Goal: Information Seeking & Learning: Learn about a topic

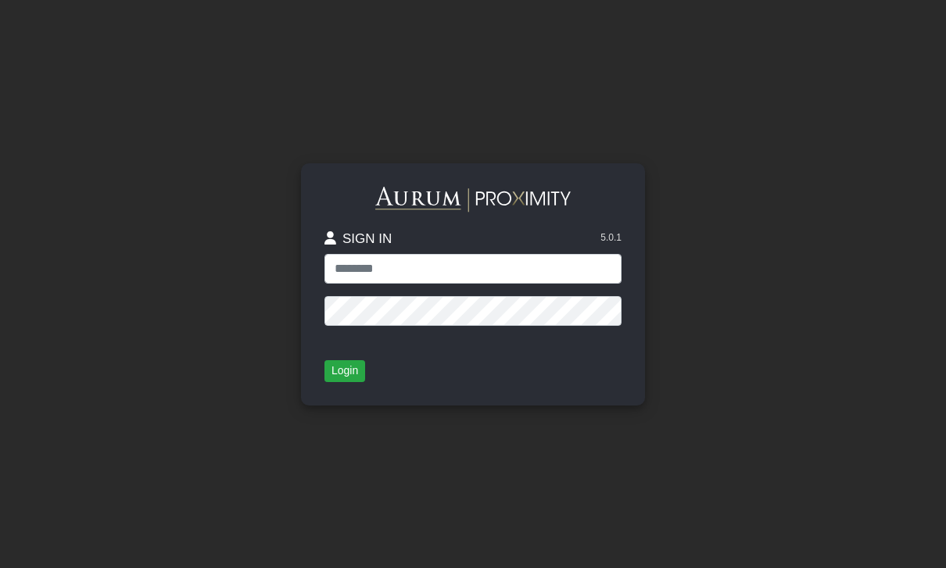
click at [357, 284] on input "text" at bounding box center [473, 269] width 297 height 30
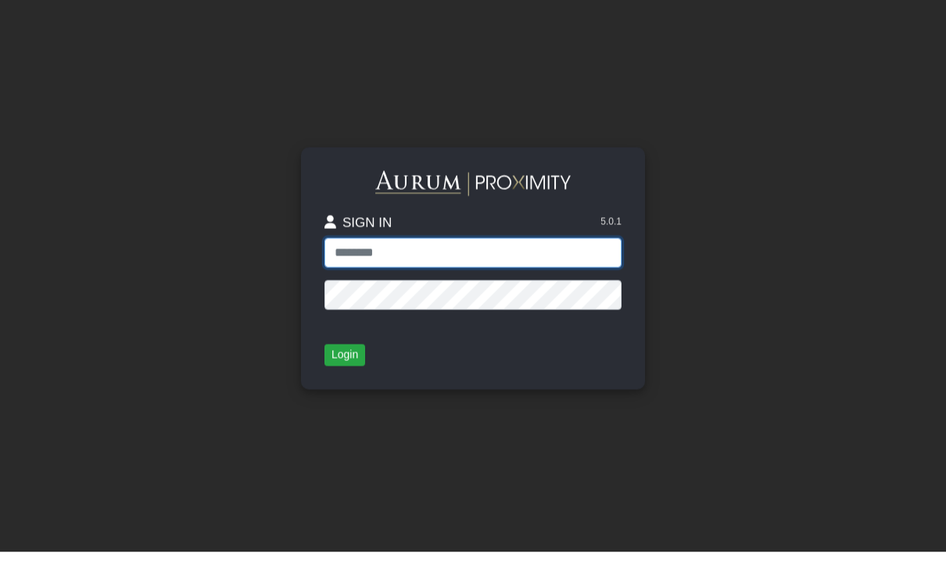
type input "**********"
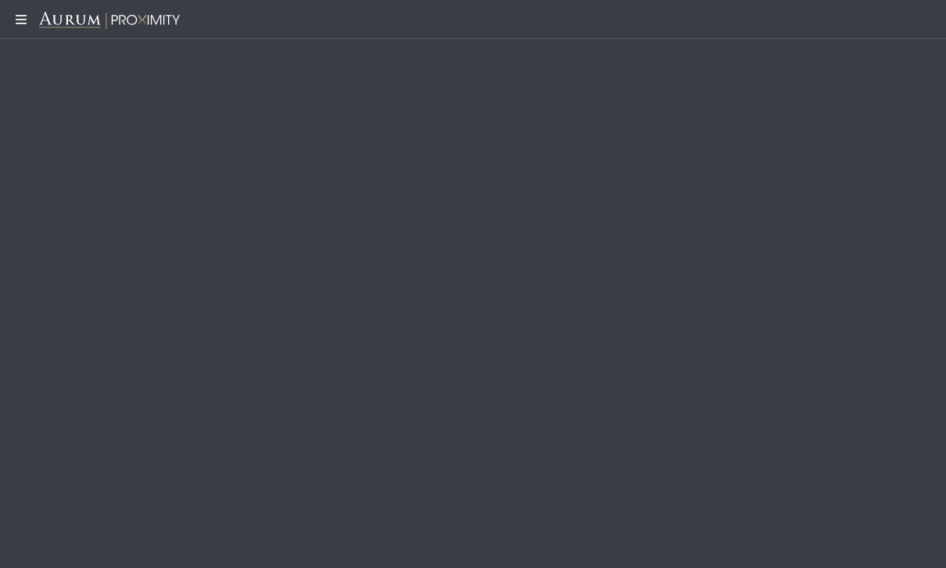
click at [16, 24] on icon at bounding box center [19, 19] width 39 height 13
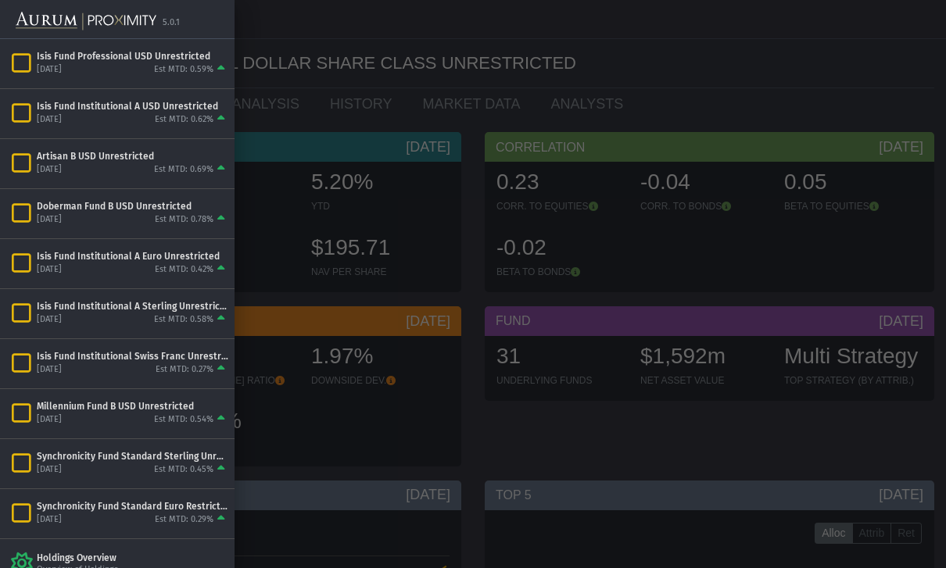
click at [107, 317] on div "[DATE] Est MTD: 0.58%" at bounding box center [133, 320] width 192 height 14
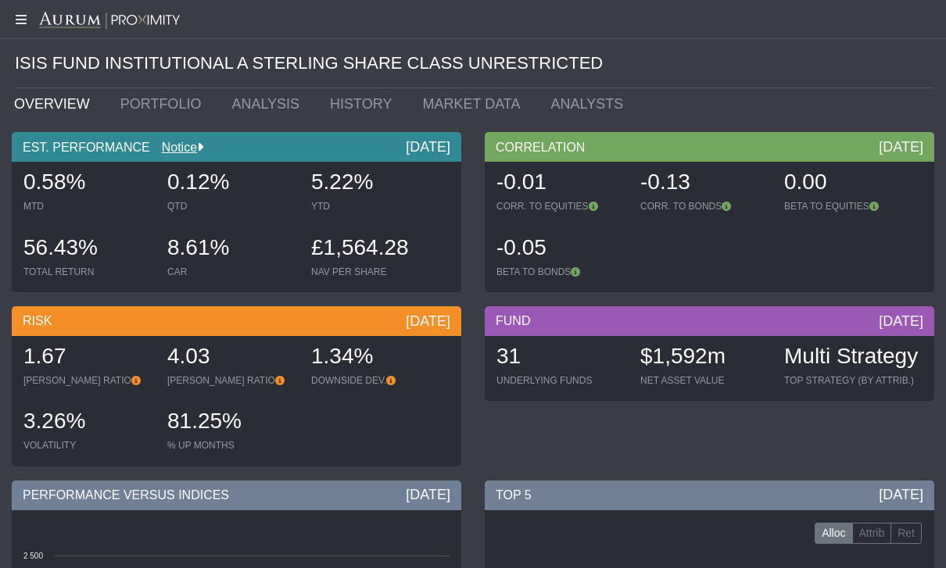
click at [18, 20] on icon at bounding box center [19, 19] width 39 height 13
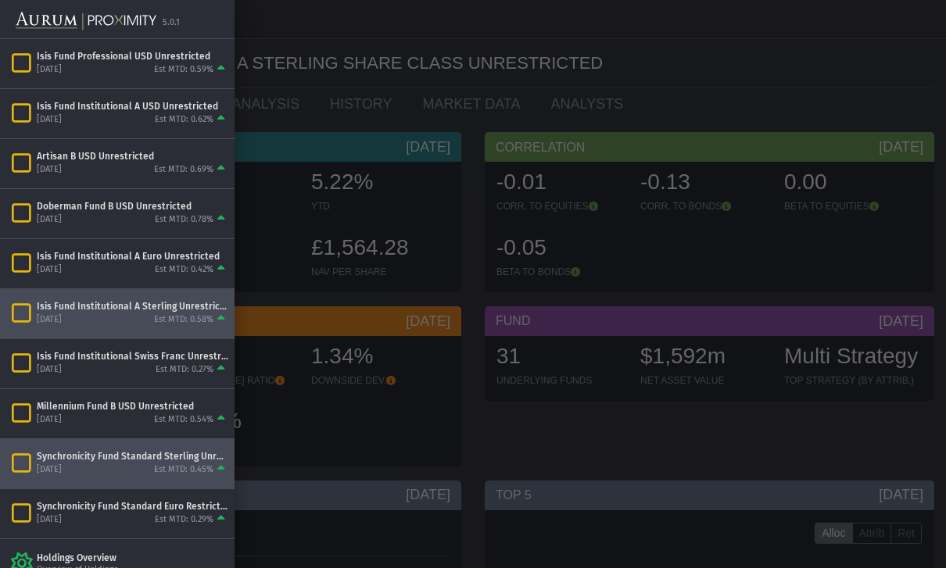
click at [99, 463] on div "[DATE] Est MTD: 0.45%" at bounding box center [133, 470] width 192 height 14
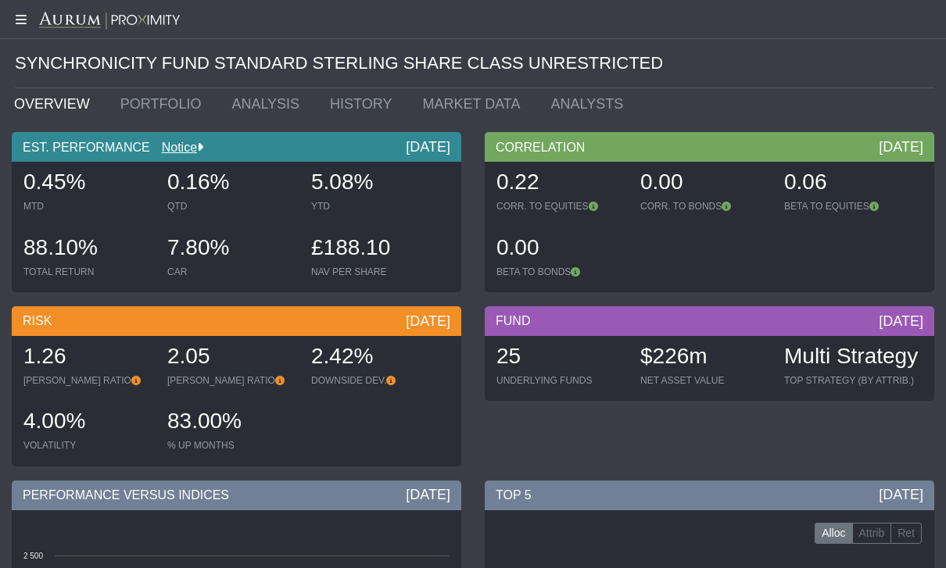
click at [20, 22] on icon at bounding box center [19, 19] width 39 height 13
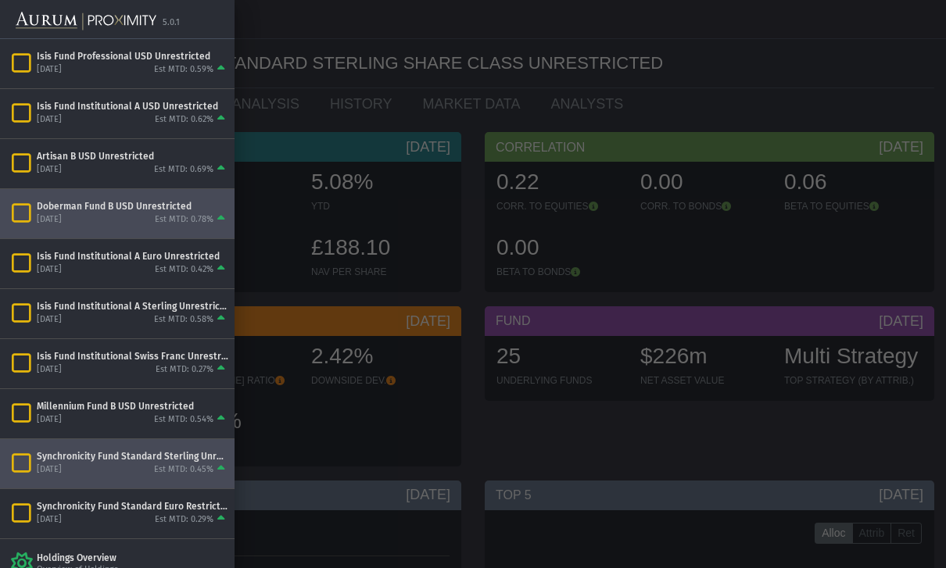
click at [62, 215] on div "[DATE]" at bounding box center [49, 220] width 25 height 12
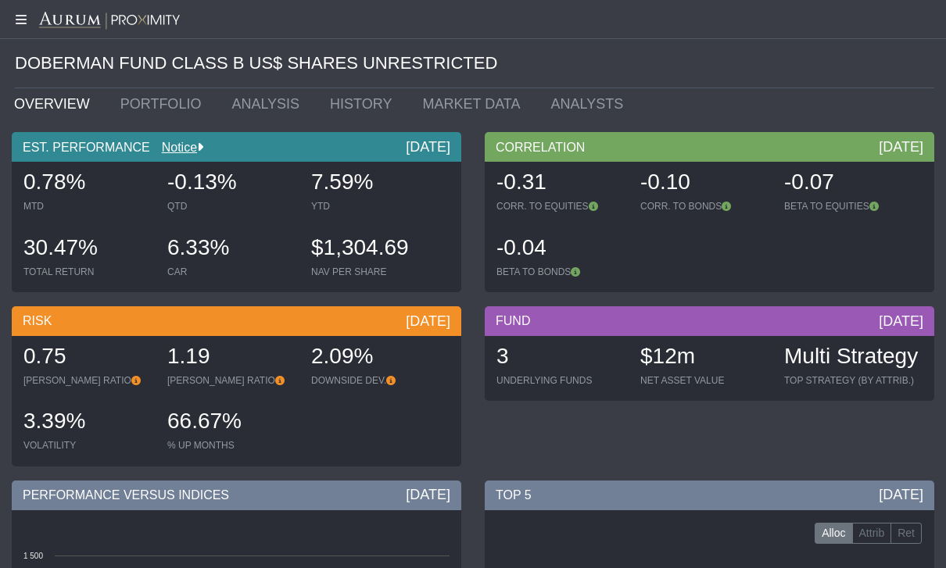
click at [25, 13] on icon at bounding box center [19, 19] width 39 height 13
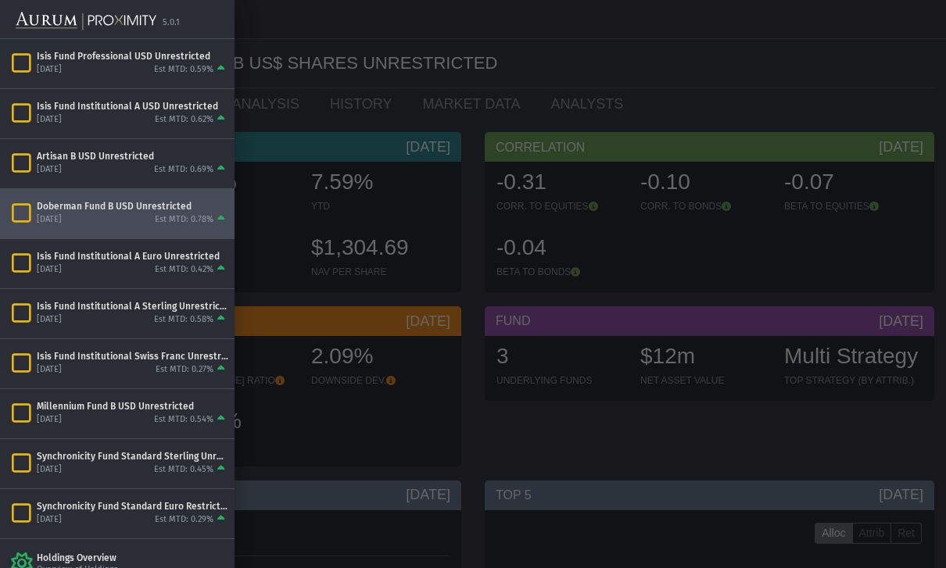
click at [62, 422] on div "[DATE]" at bounding box center [49, 420] width 25 height 12
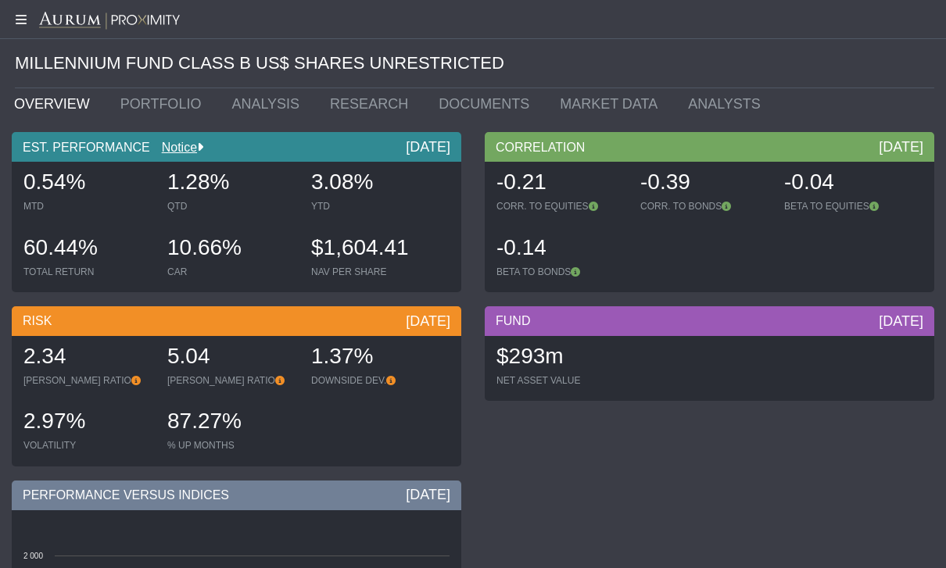
click at [13, 20] on icon at bounding box center [19, 19] width 39 height 13
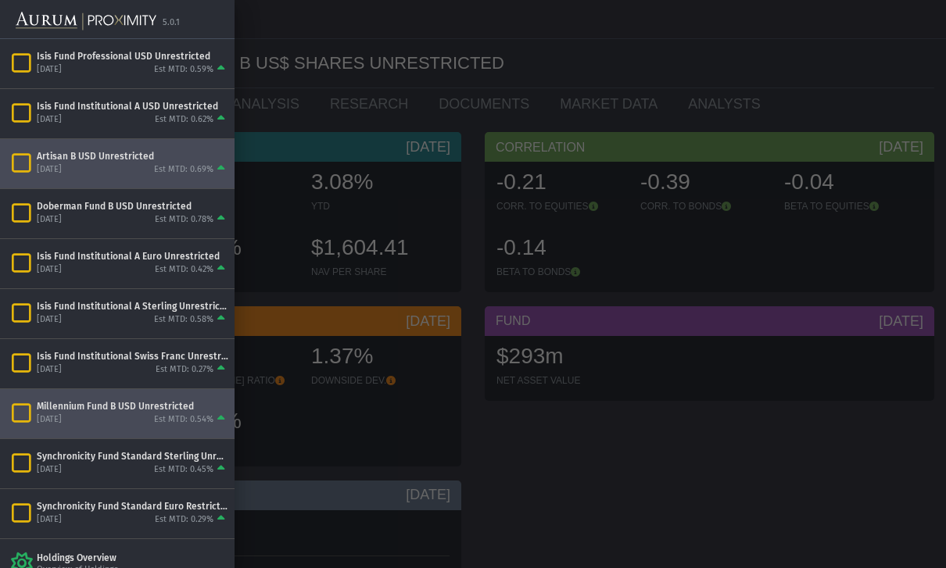
click at [45, 149] on div "Artisan B USD Unrestricted [DATE] Est MTD: 0.69%" at bounding box center [117, 163] width 235 height 49
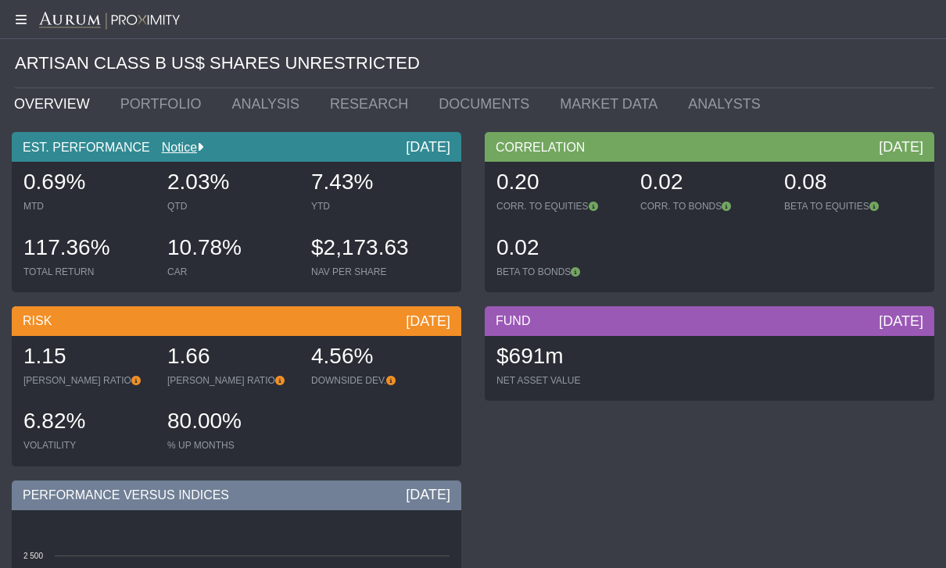
click at [10, 20] on icon at bounding box center [19, 19] width 39 height 13
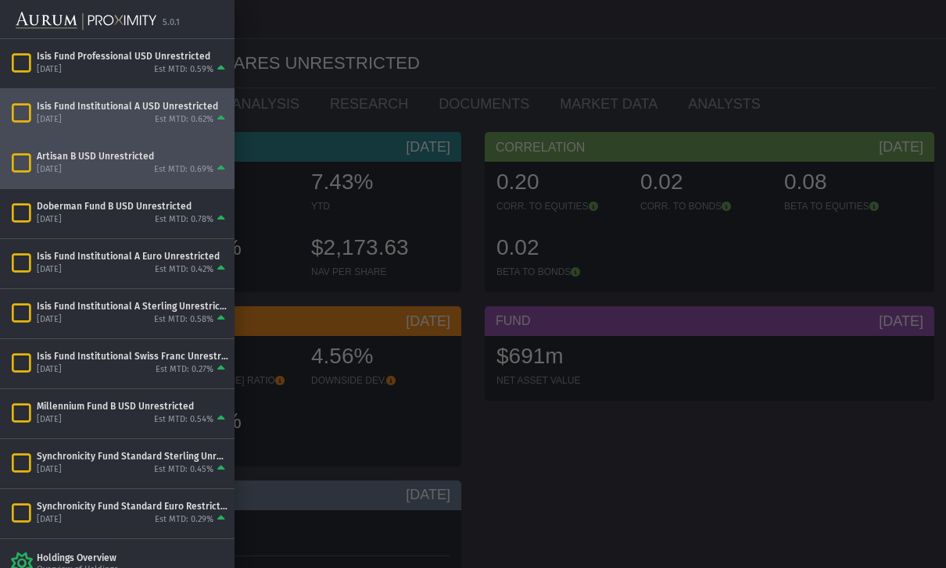
click at [87, 125] on div "[DATE] Est MTD: 0.62%" at bounding box center [133, 120] width 192 height 14
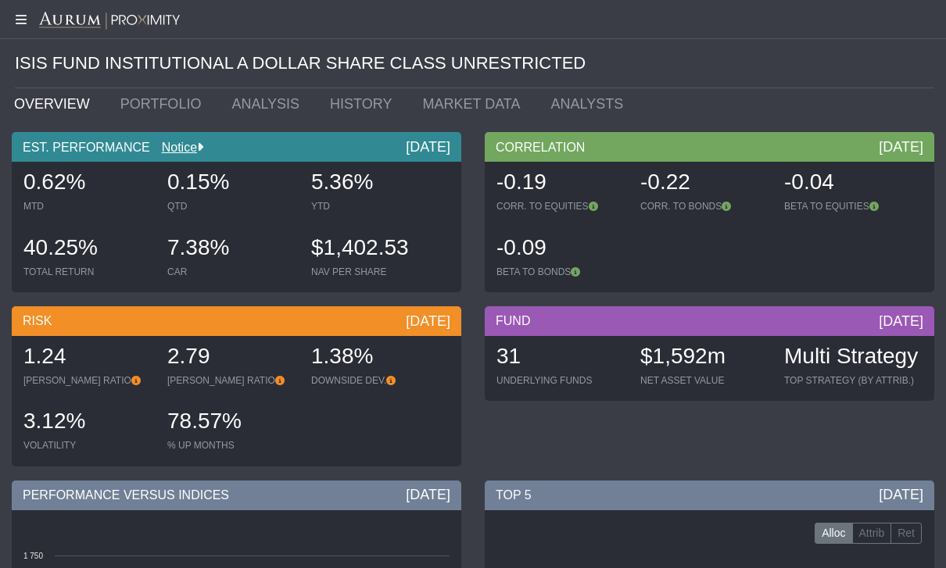
click at [24, 18] on icon at bounding box center [19, 19] width 39 height 13
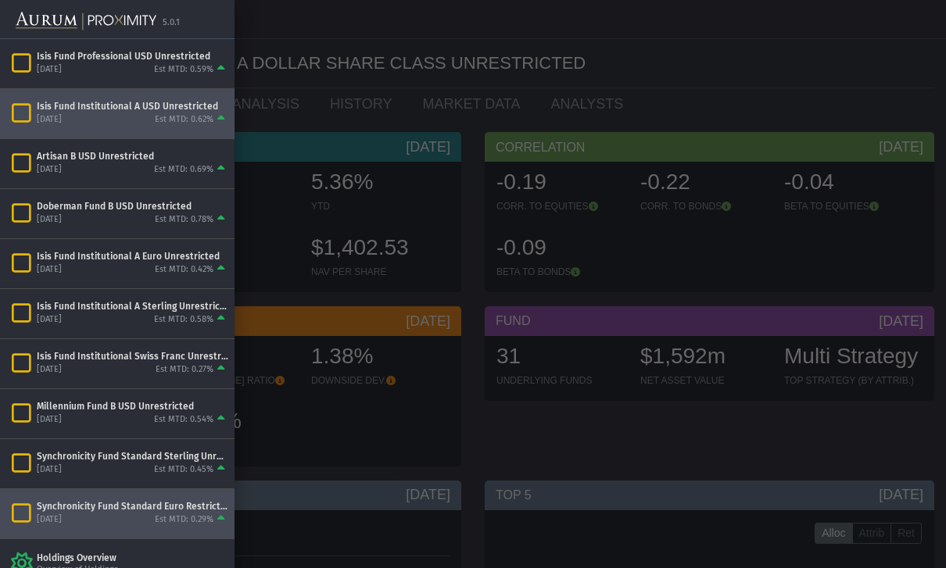
click at [75, 528] on div "Synchronicity Fund Standard Euro Restricted [DATE] Est MTD: 0.29%" at bounding box center [117, 513] width 235 height 49
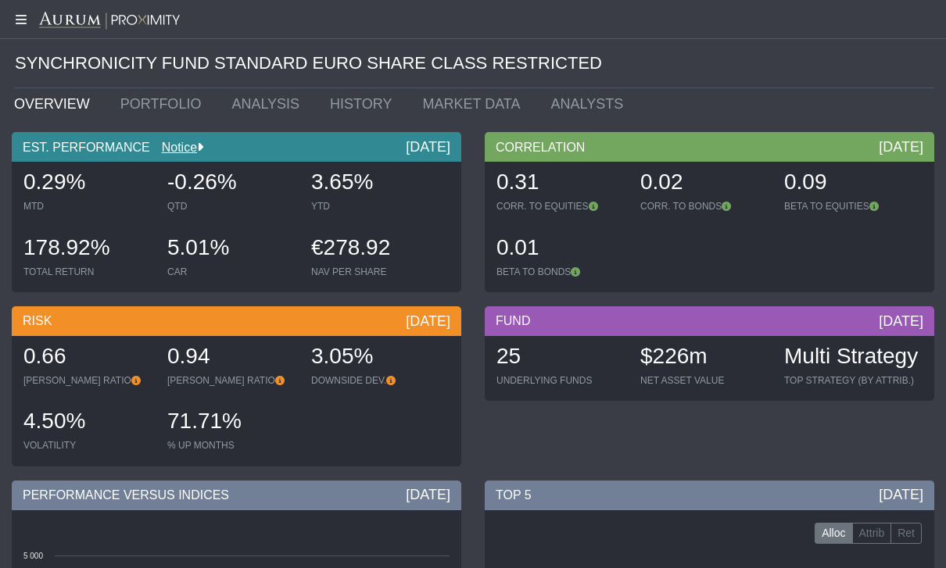
click at [21, 19] on icon at bounding box center [19, 19] width 39 height 13
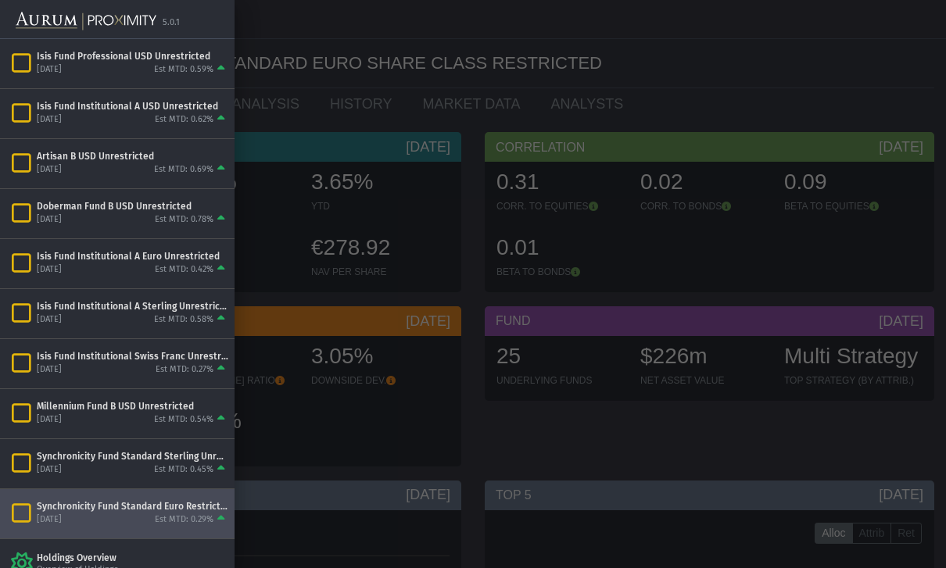
click at [44, 265] on div "[DATE]" at bounding box center [49, 270] width 25 height 12
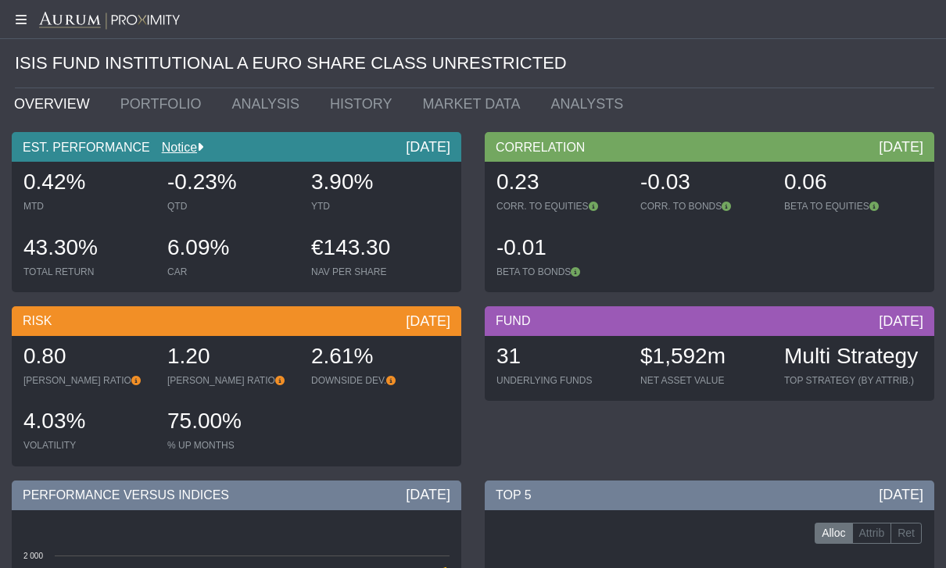
click at [23, 23] on icon at bounding box center [19, 19] width 39 height 13
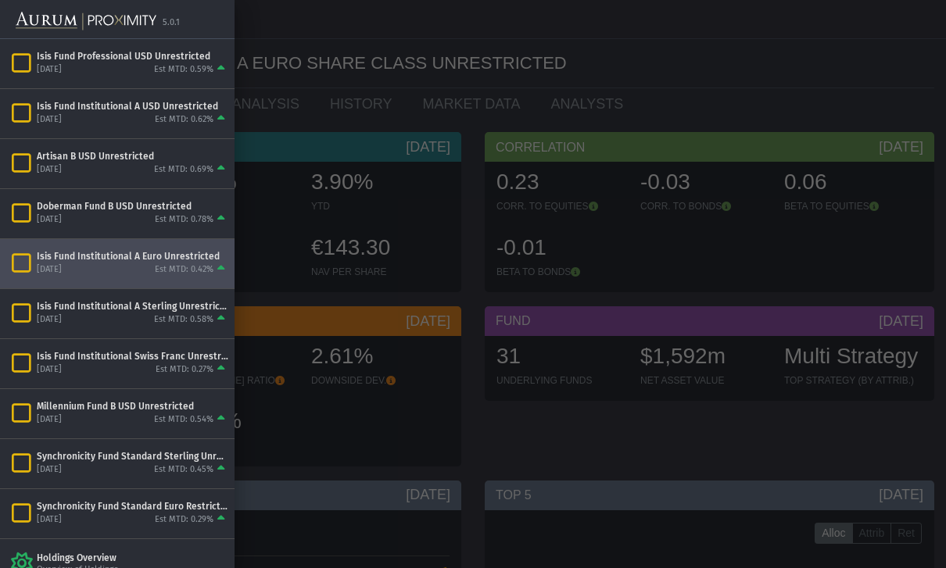
click at [59, 349] on div "Isis Fund Institutional Swiss Franc Unrestricted [DATE] Est MTD: 0.27%" at bounding box center [117, 363] width 235 height 49
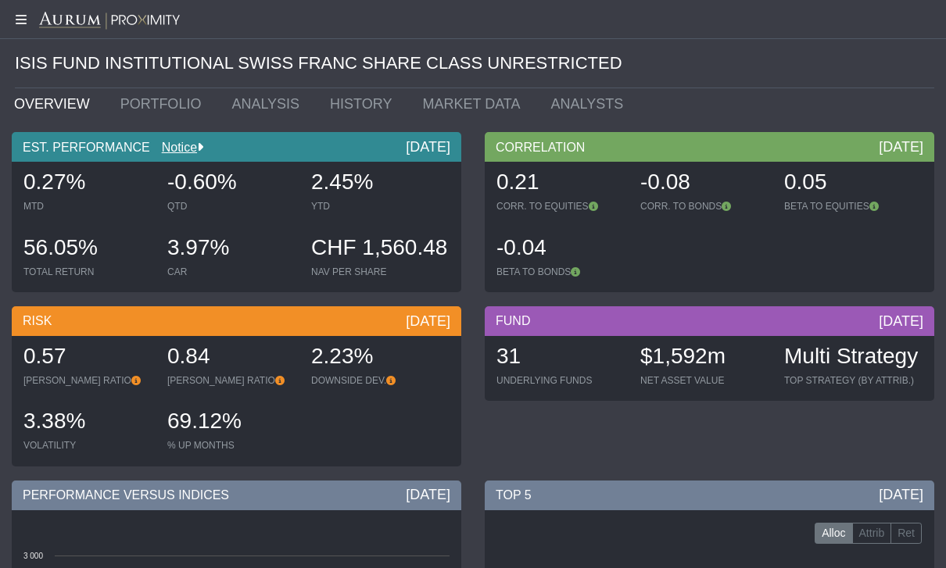
click at [16, 16] on icon at bounding box center [19, 19] width 39 height 13
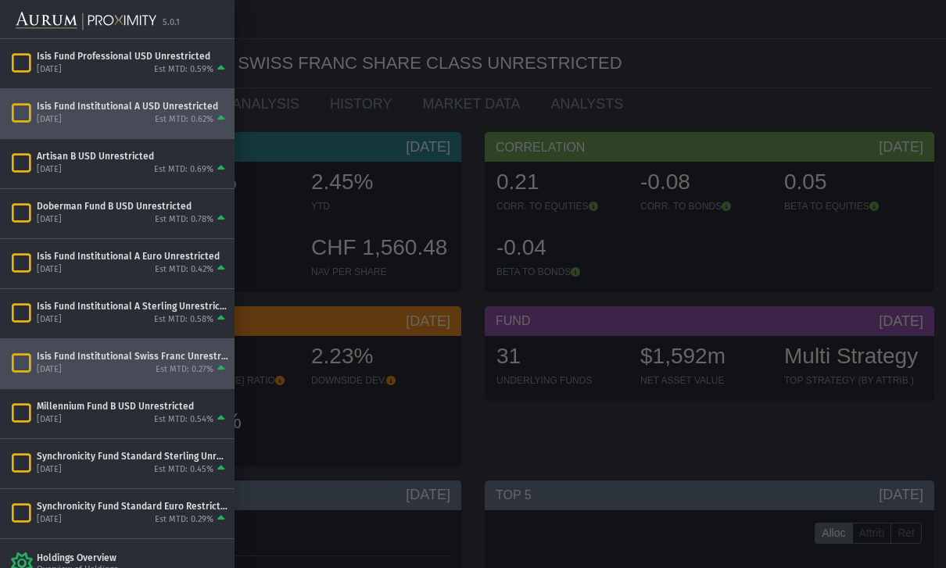
click at [42, 106] on div "Isis Fund Institutional A USD Unrestricted" at bounding box center [133, 106] width 192 height 13
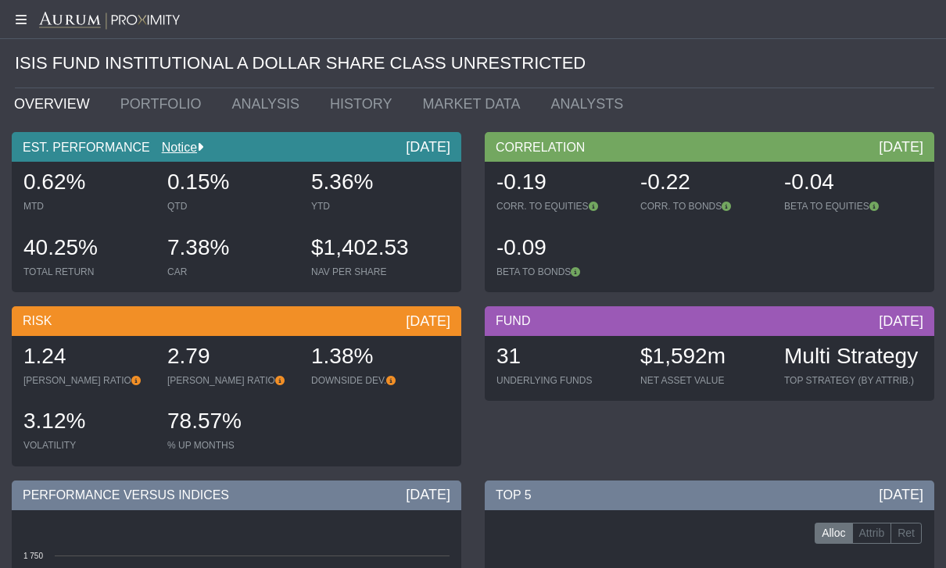
click at [150, 102] on link "PORTFOLIO" at bounding box center [165, 103] width 112 height 31
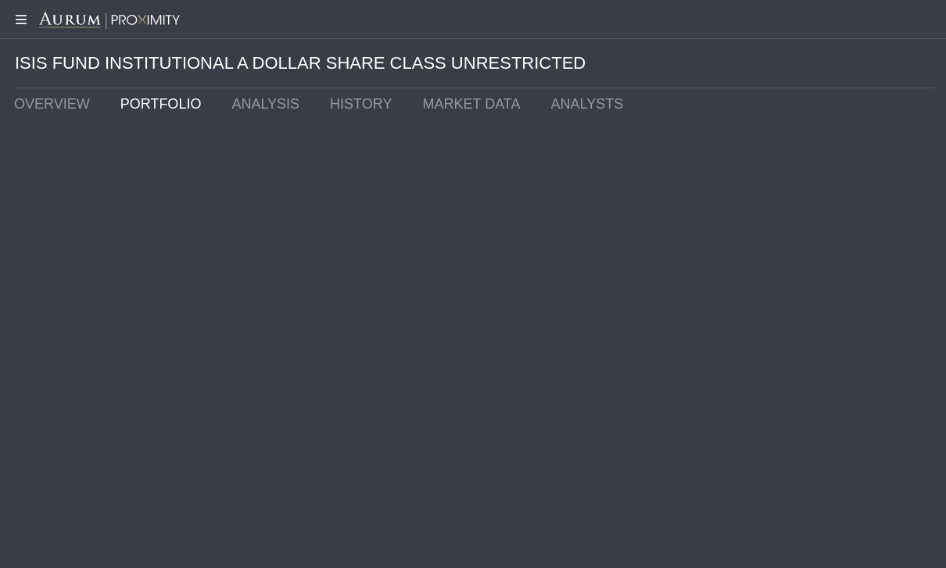
click at [156, 103] on link "PORTFOLIO" at bounding box center [165, 103] width 112 height 31
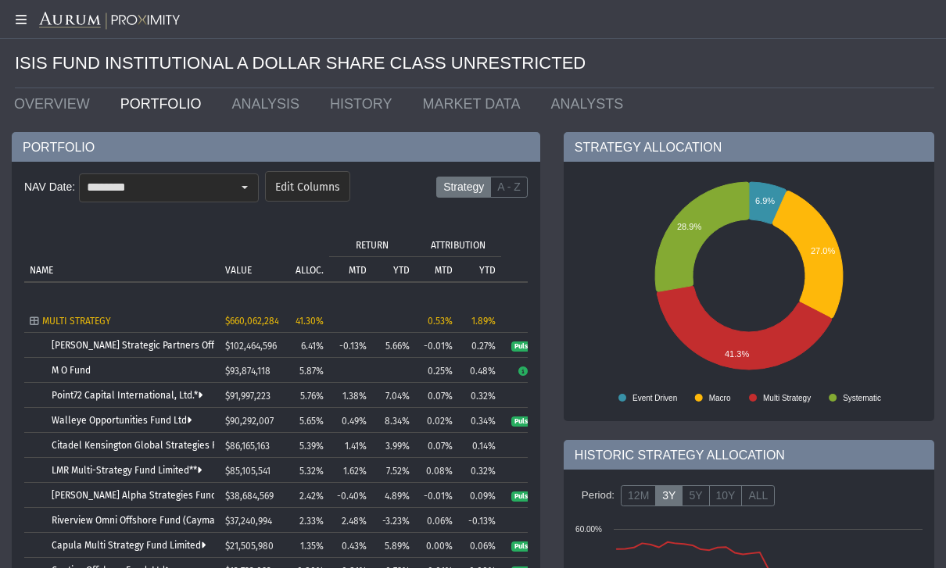
click at [68, 342] on link "[PERSON_NAME] Strategic Partners Offshore Fund, Ltd." at bounding box center [170, 345] width 236 height 11
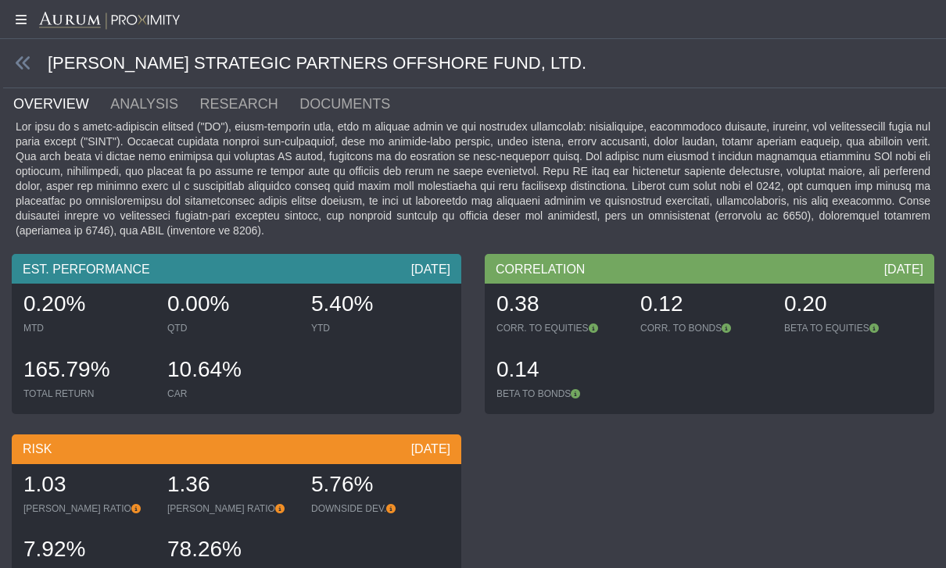
click at [29, 58] on icon at bounding box center [23, 63] width 17 height 17
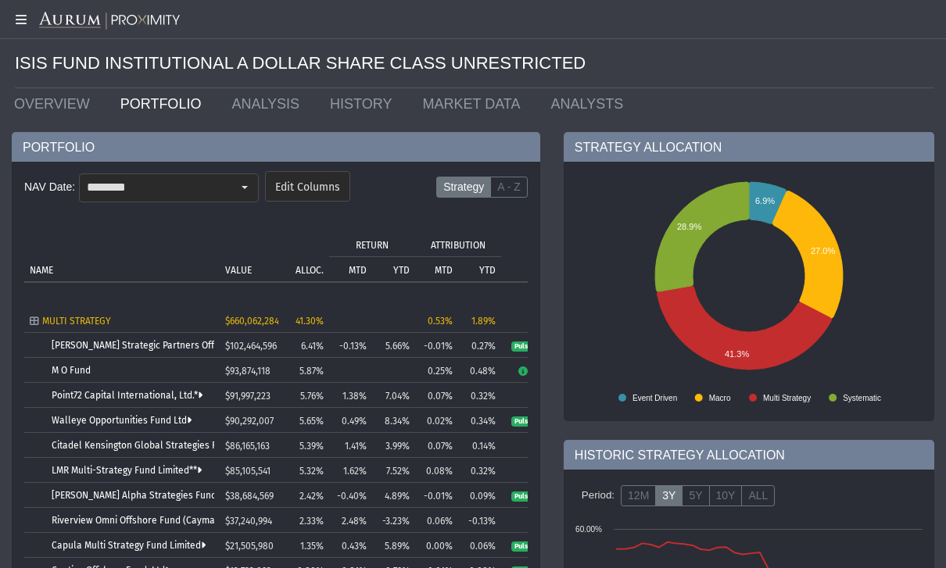
click at [60, 420] on link "Walleye Opportunities Fund Ltd" at bounding box center [122, 420] width 140 height 11
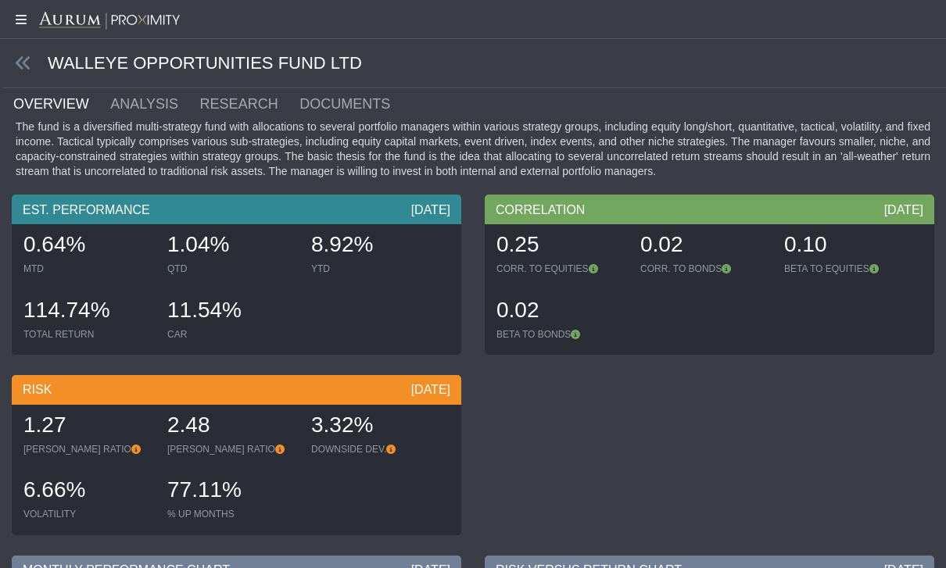
click at [19, 66] on icon at bounding box center [23, 63] width 17 height 17
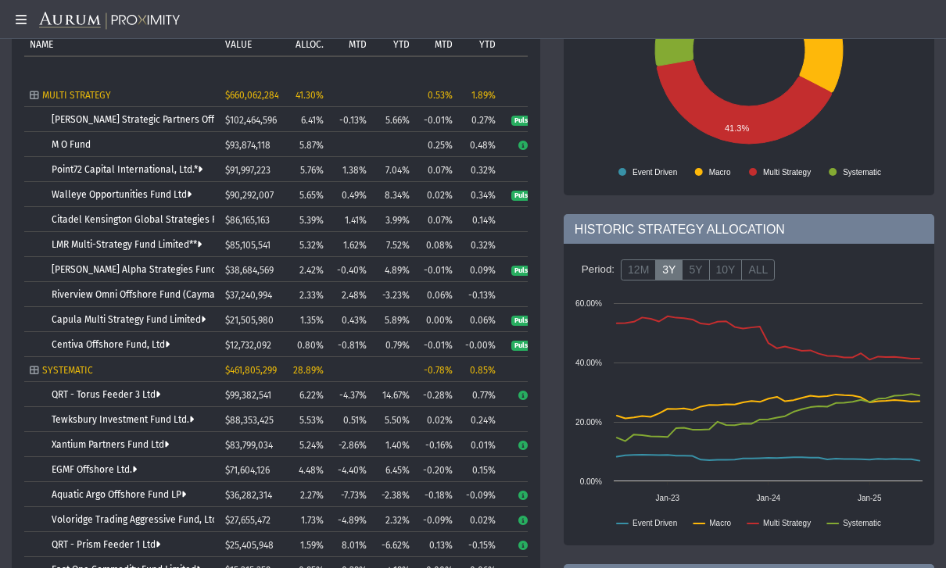
click at [57, 309] on td "Capula Multi Strategy Fund Limited" at bounding box center [121, 319] width 195 height 25
click at [66, 221] on link "Citadel Kensington Global Strategies Fund Ltd." at bounding box center [154, 219] width 204 height 11
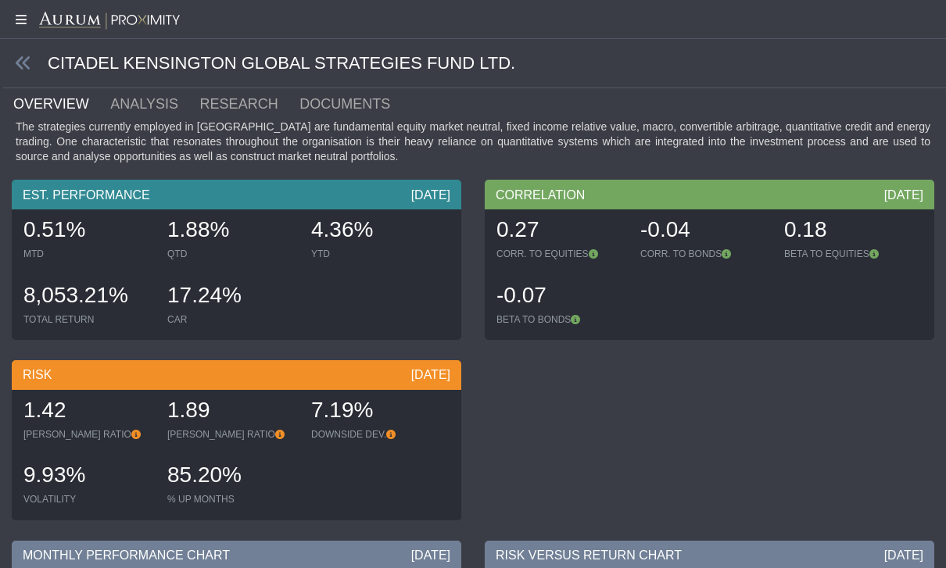
click at [16, 60] on icon at bounding box center [23, 63] width 17 height 17
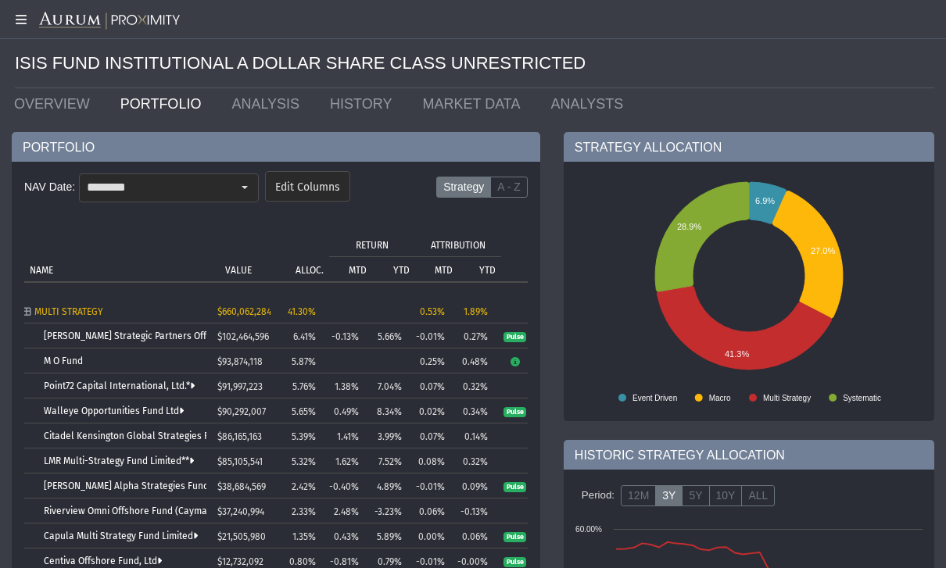
scroll to position [9, 16]
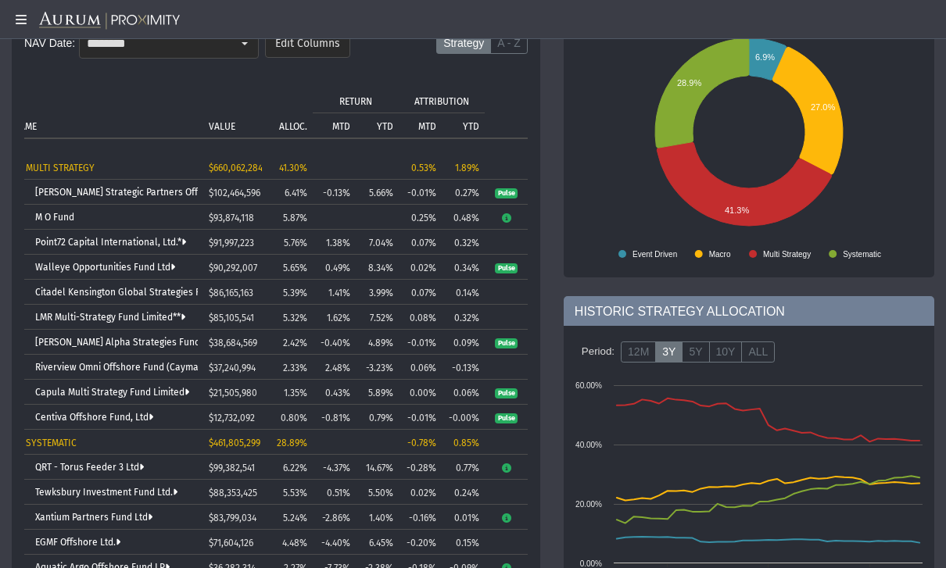
click at [71, 322] on link "LMR Multi-Strategy Fund Limited**" at bounding box center [110, 317] width 150 height 11
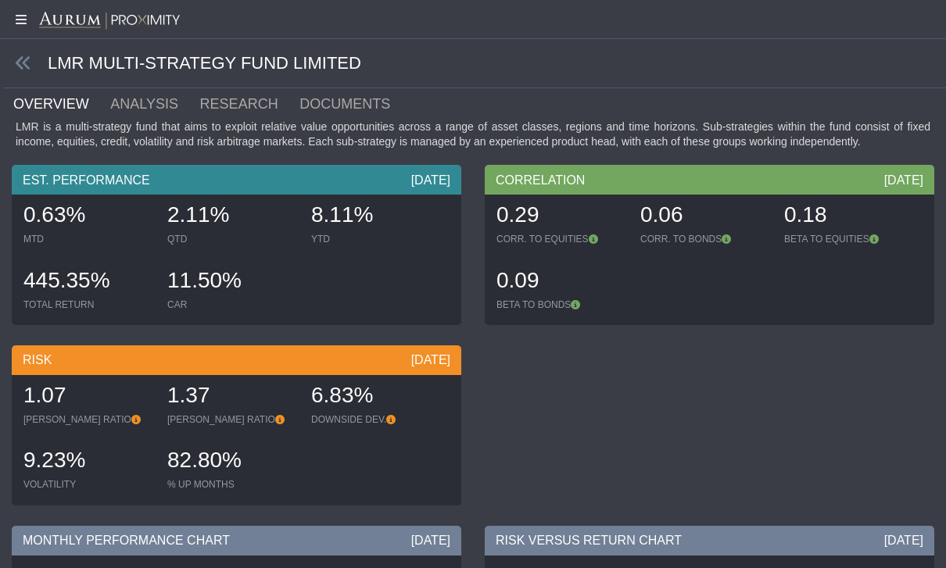
click at [12, 61] on span at bounding box center [25, 64] width 45 height 18
click at [20, 63] on icon at bounding box center [23, 63] width 17 height 17
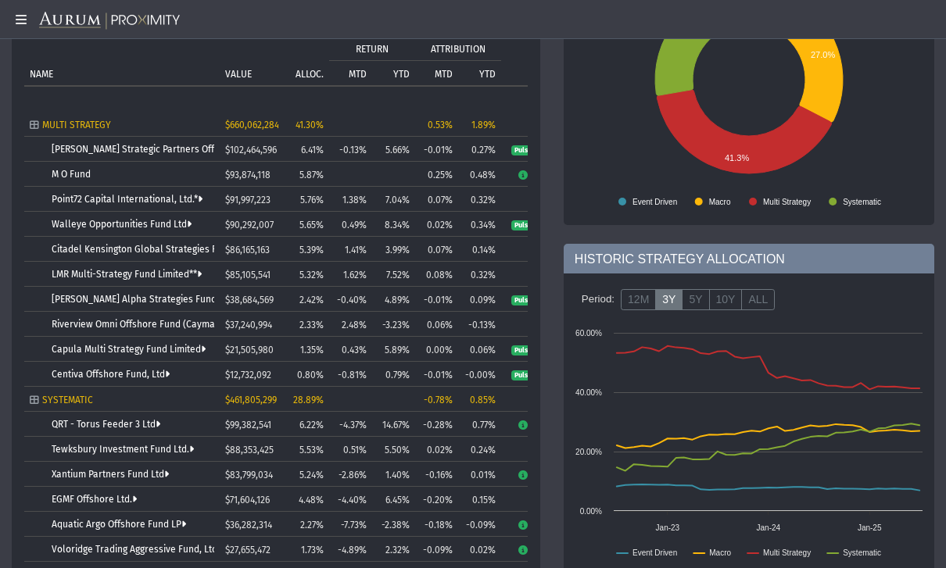
click at [72, 375] on link "Centiva Offshore Fund, Ltd" at bounding box center [111, 374] width 118 height 11
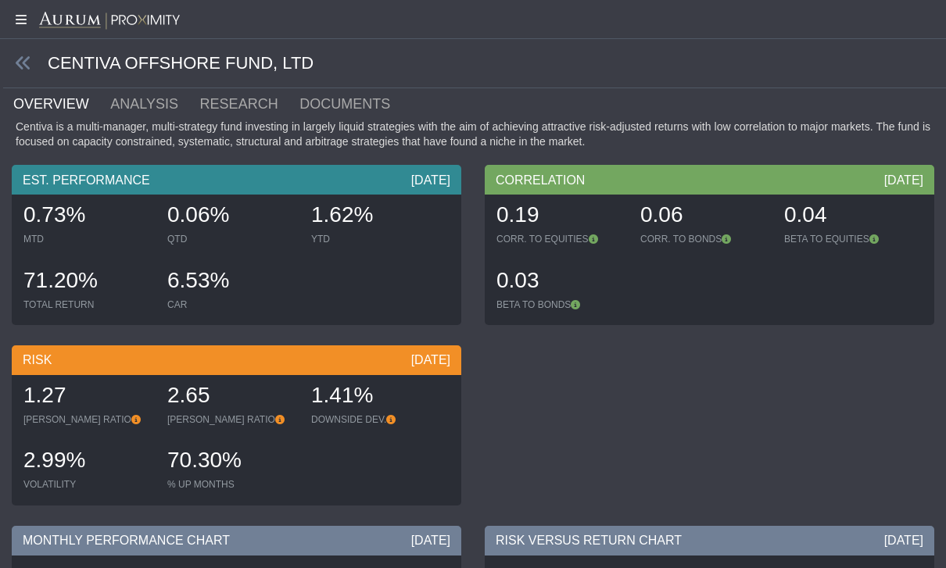
click at [18, 63] on icon at bounding box center [23, 63] width 17 height 17
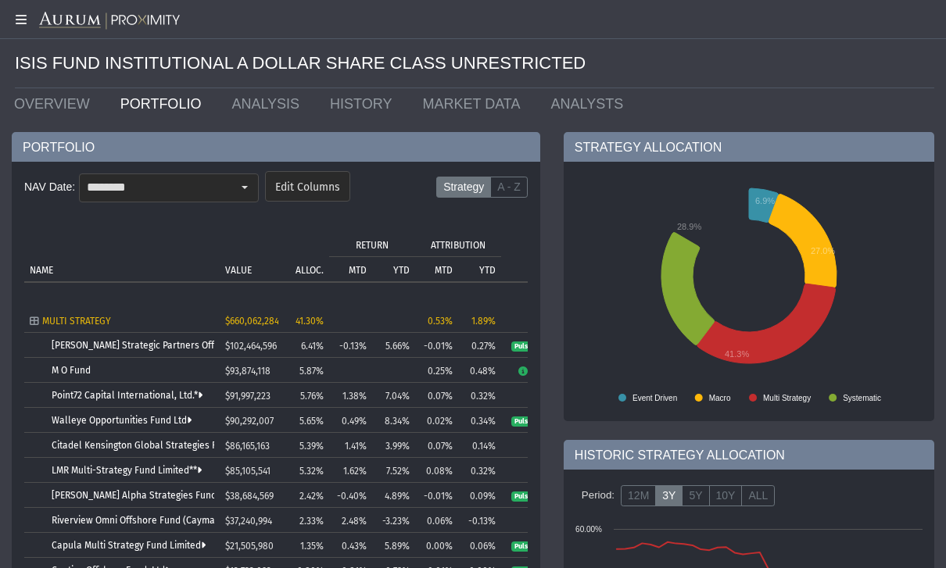
click at [102, 15] on img at bounding box center [109, 21] width 141 height 19
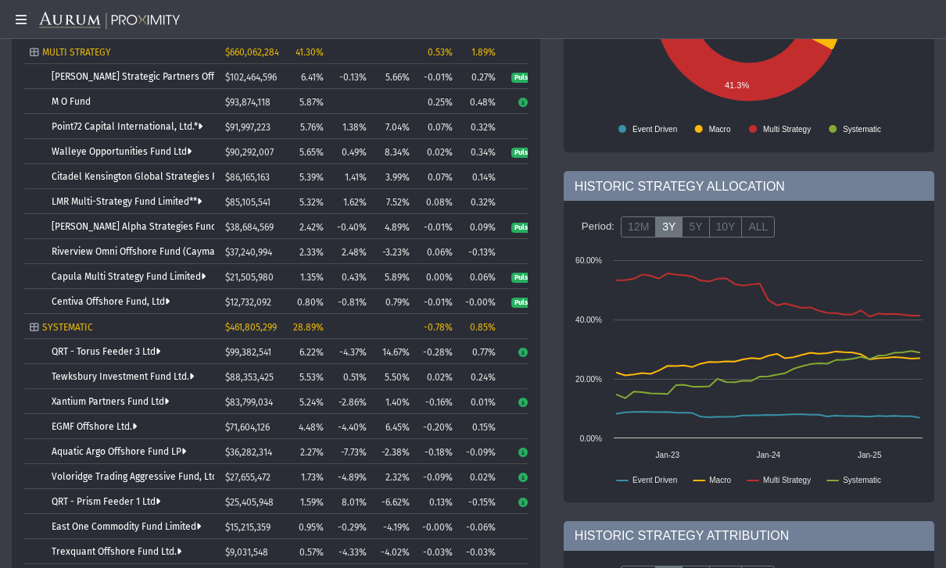
click at [57, 278] on link "Capula Multi Strategy Fund Limited" at bounding box center [129, 276] width 154 height 11
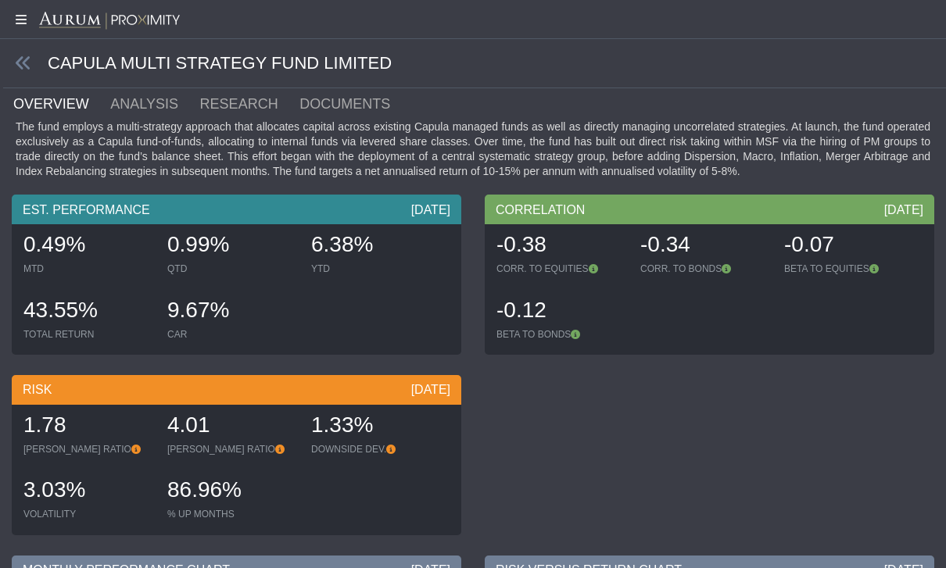
click at [12, 60] on span at bounding box center [25, 64] width 45 height 18
click at [19, 59] on icon at bounding box center [23, 63] width 17 height 17
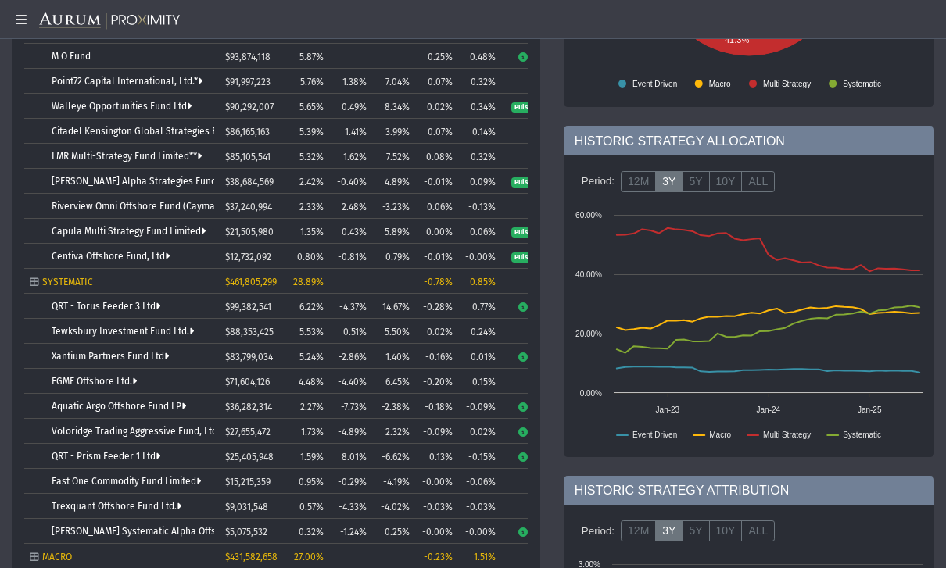
scroll to position [305, 0]
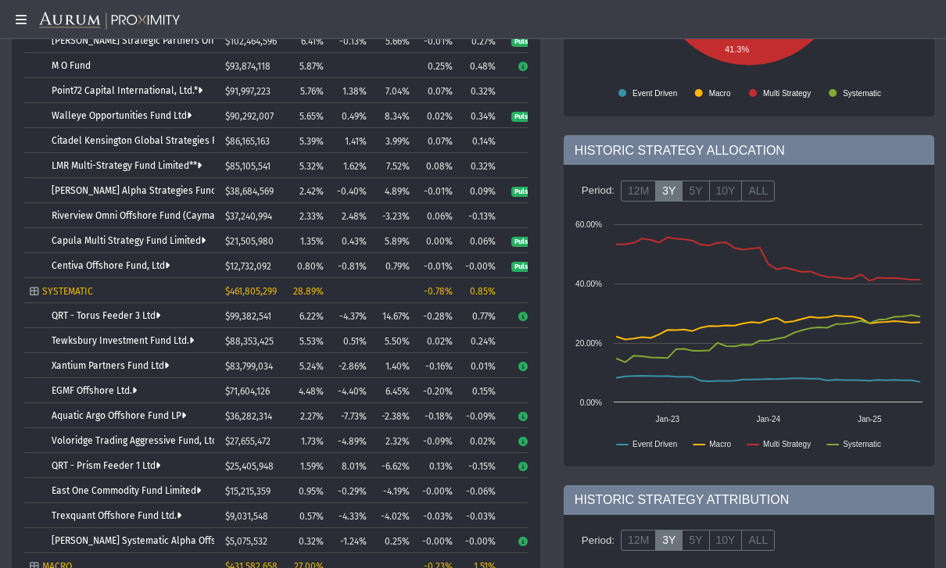
click at [61, 210] on link "Riverview Omni Offshore Fund (Cayman) Ltd." at bounding box center [149, 215] width 195 height 11
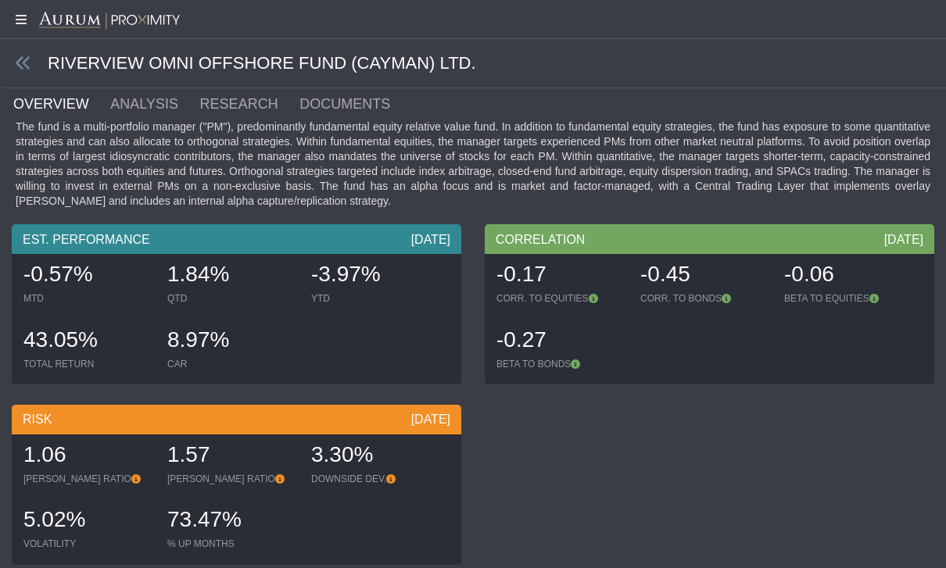
click at [20, 60] on icon at bounding box center [23, 63] width 17 height 17
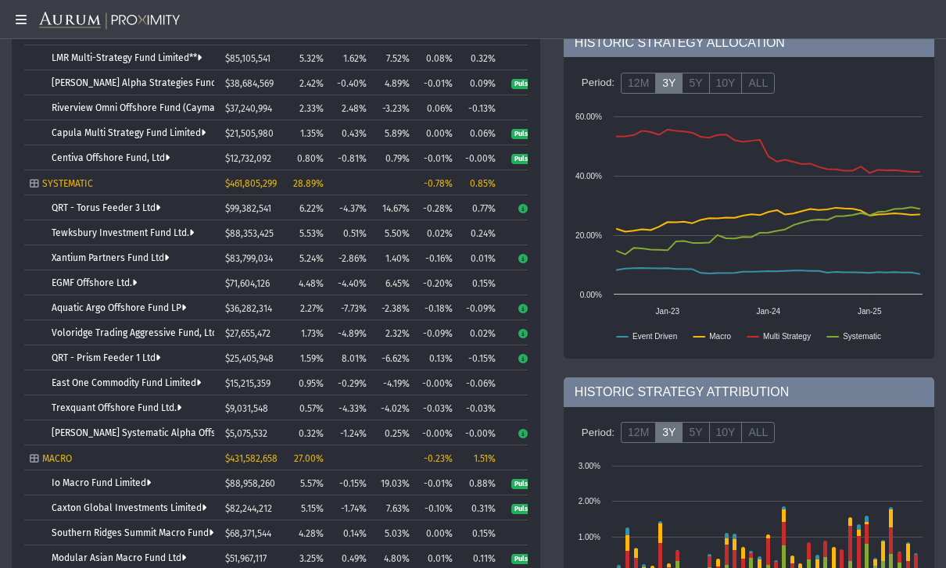
click at [73, 209] on link "QRT - Torus Feeder 3 Ltd" at bounding box center [106, 208] width 109 height 11
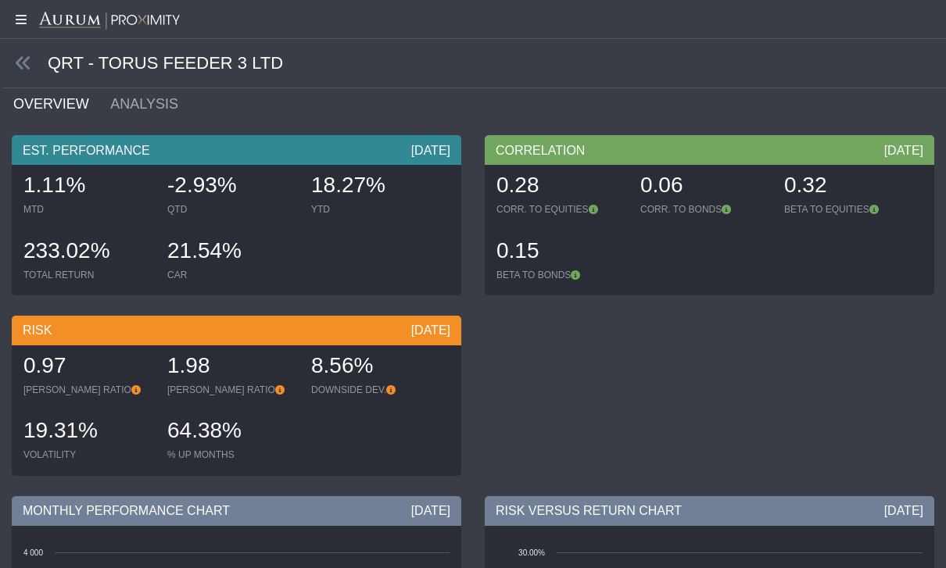
click at [20, 69] on icon at bounding box center [23, 63] width 17 height 17
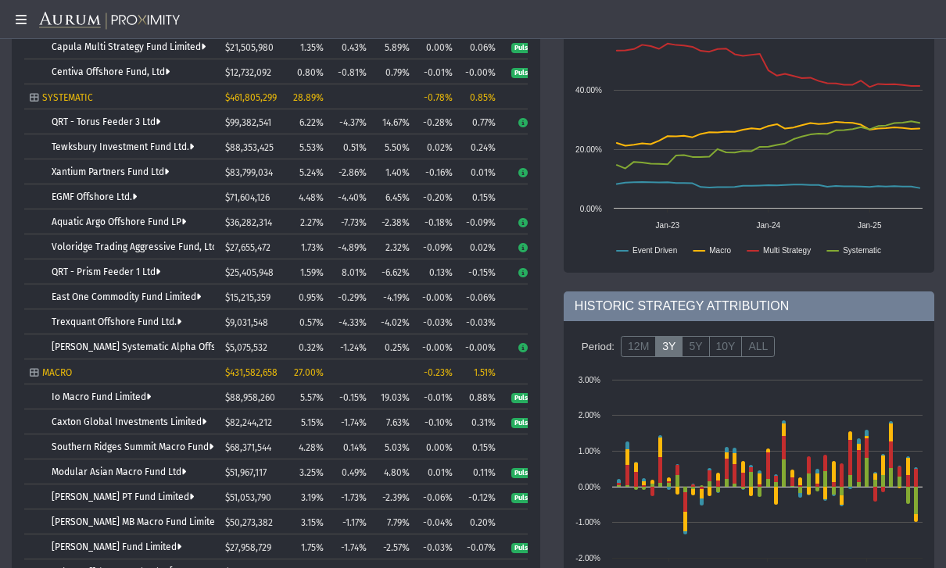
click at [91, 400] on link "Io Macro Fund Limited" at bounding box center [101, 397] width 99 height 11
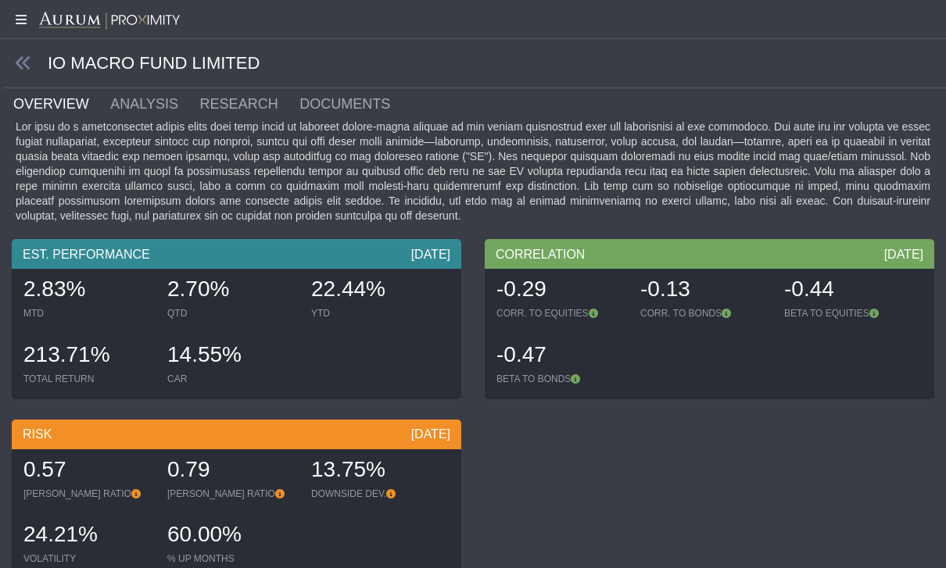
click at [16, 64] on icon at bounding box center [23, 63] width 17 height 17
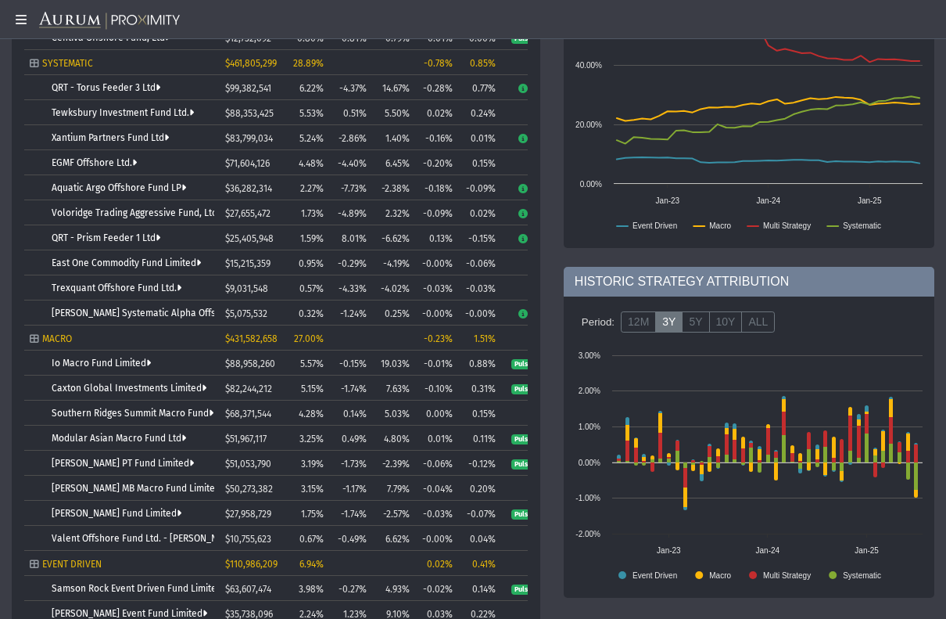
scroll to position [525, 0]
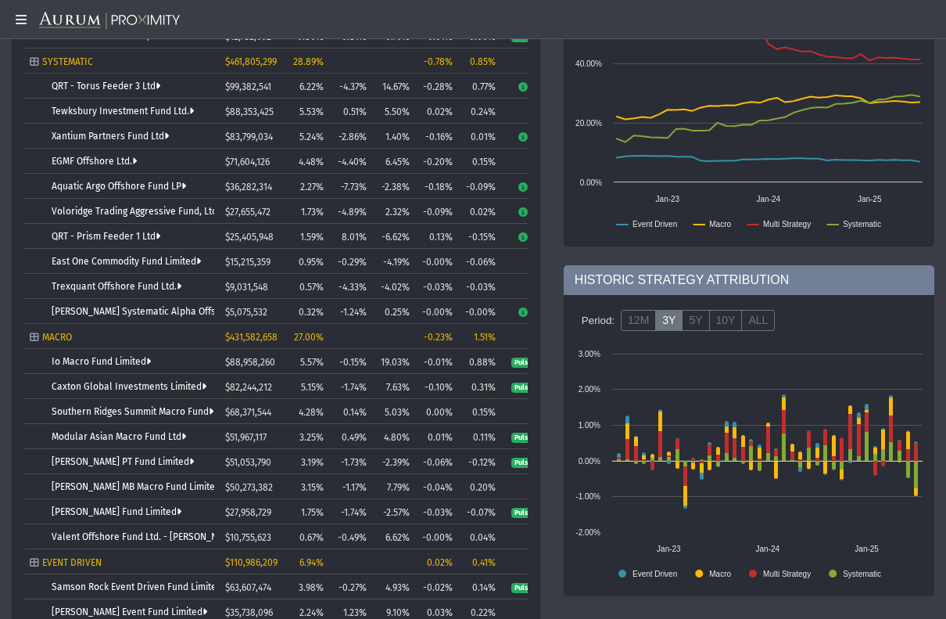
click at [66, 388] on link "Caxton Global Investments Limited" at bounding box center [129, 386] width 155 height 11
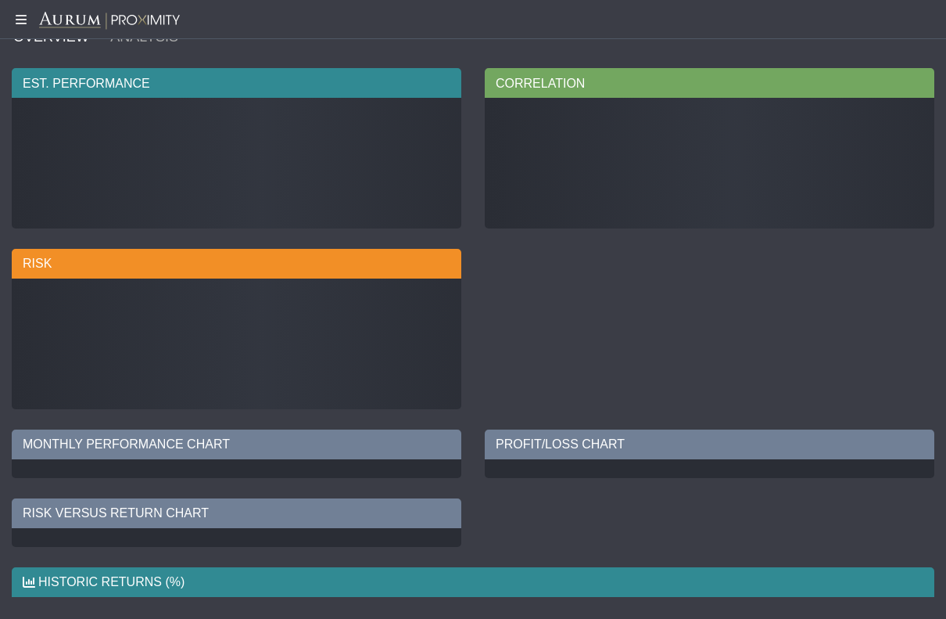
scroll to position [6, 0]
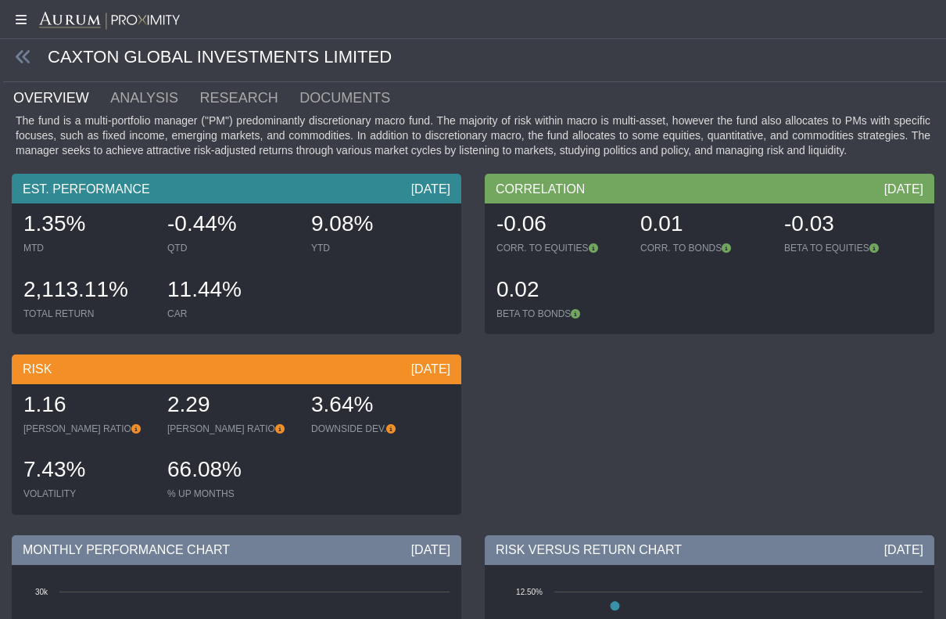
click at [16, 58] on icon at bounding box center [23, 56] width 17 height 17
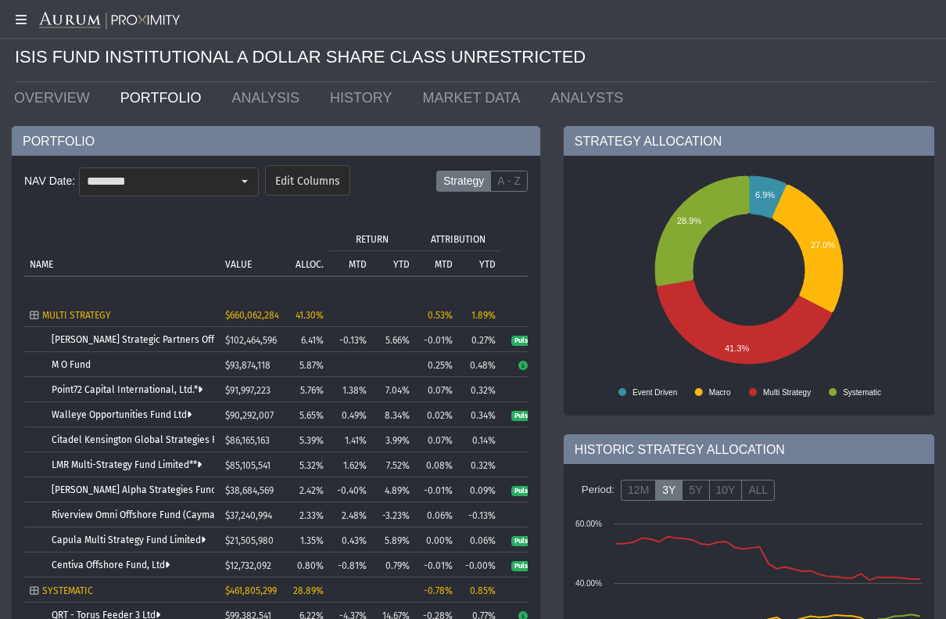
click at [13, 20] on icon at bounding box center [19, 19] width 39 height 13
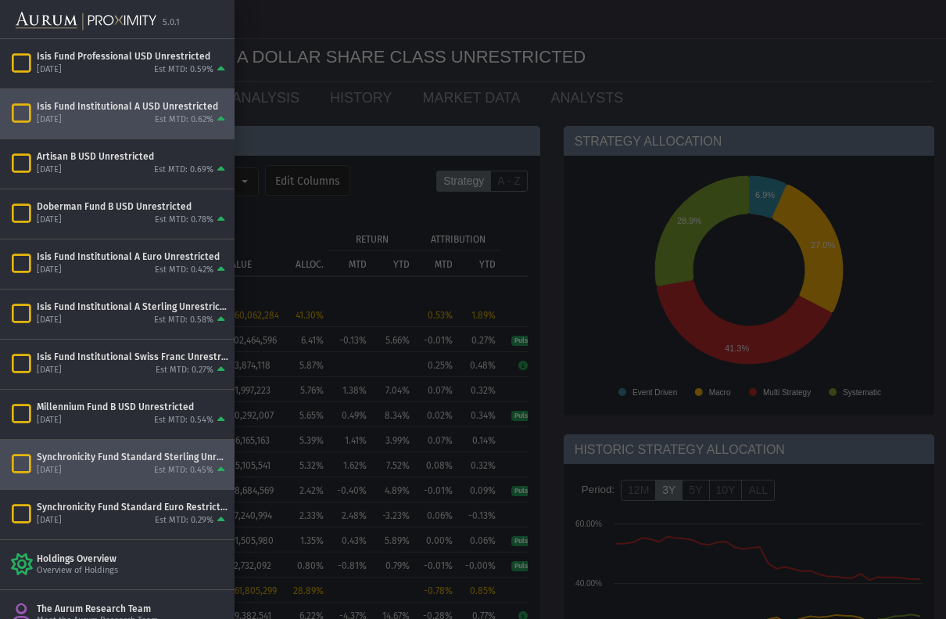
click at [107, 462] on div "Synchronicity Fund Standard Sterling Unrestricted" at bounding box center [133, 456] width 192 height 13
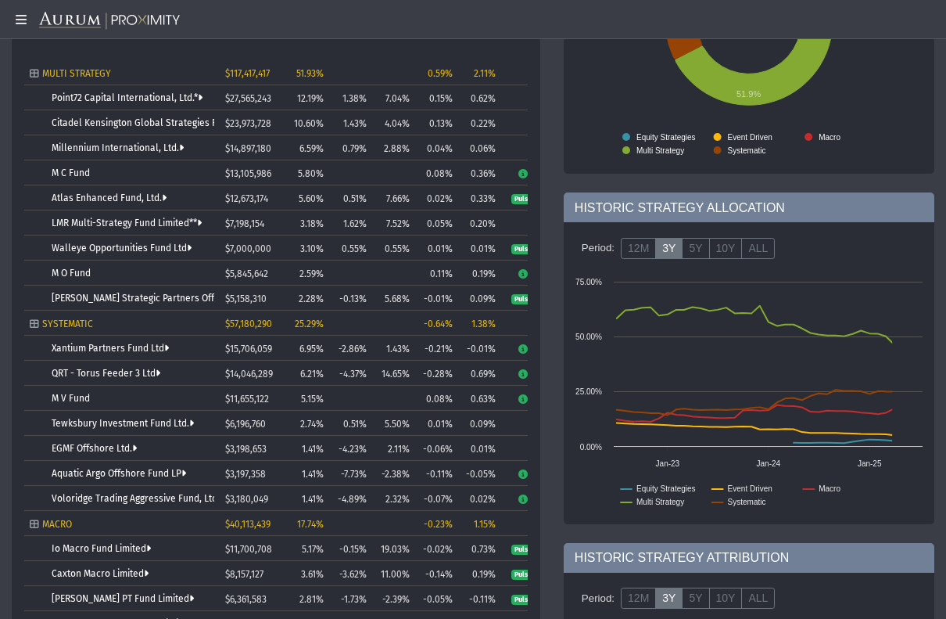
scroll to position [226, 0]
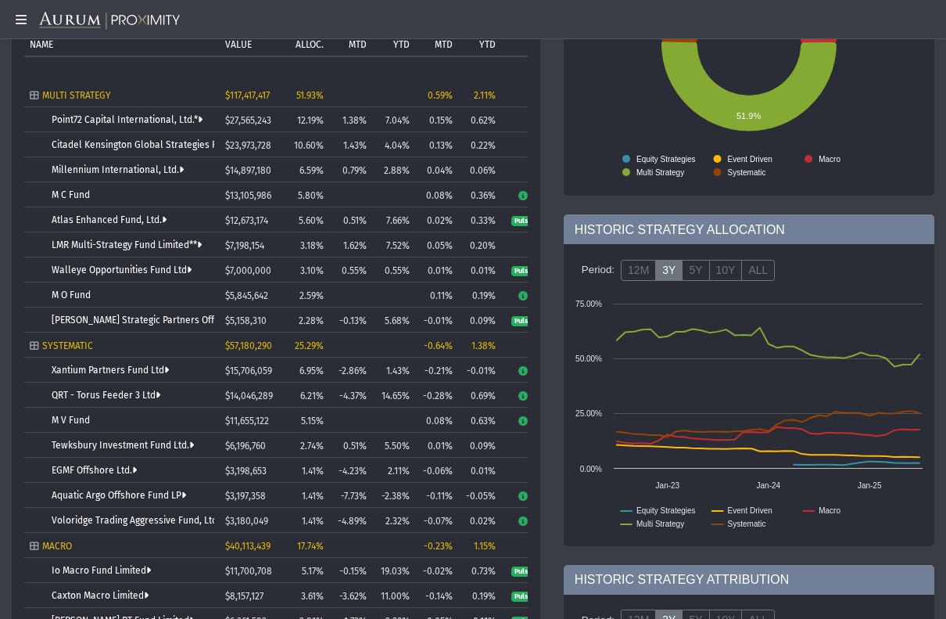
click at [63, 223] on link "Atlas Enhanced Fund, Ltd." at bounding box center [109, 219] width 115 height 11
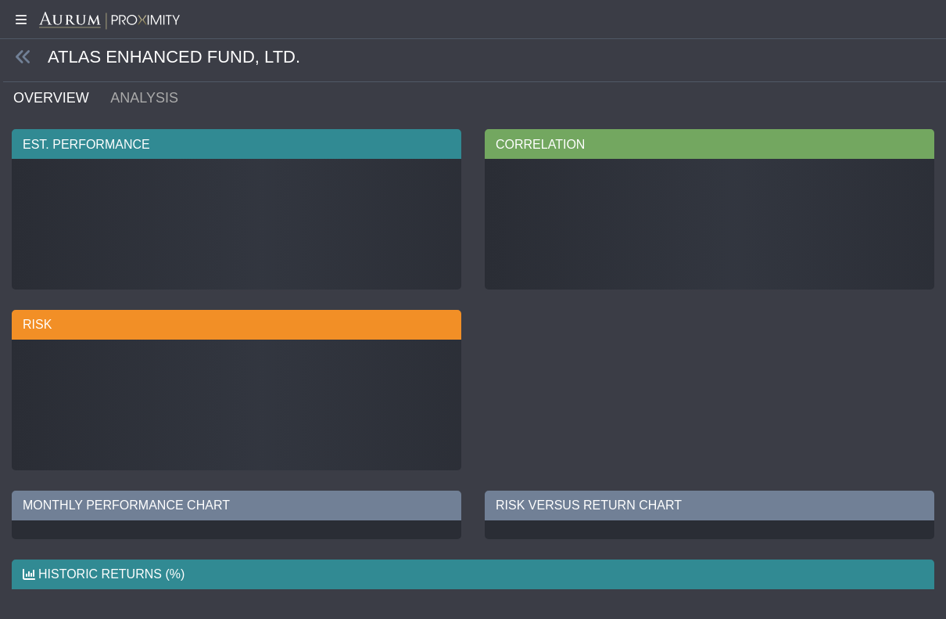
scroll to position [6, 0]
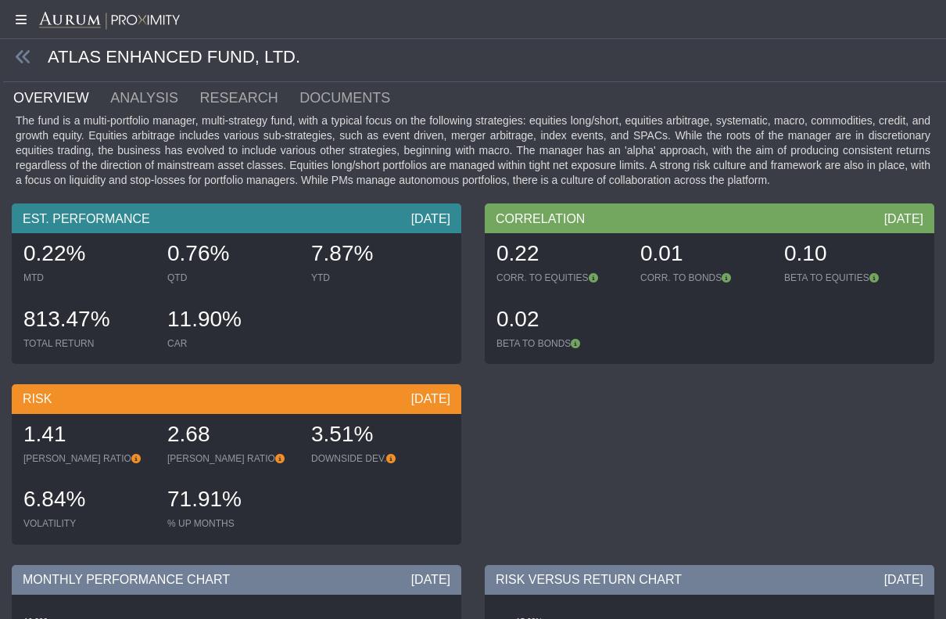
click at [20, 56] on icon at bounding box center [23, 56] width 17 height 17
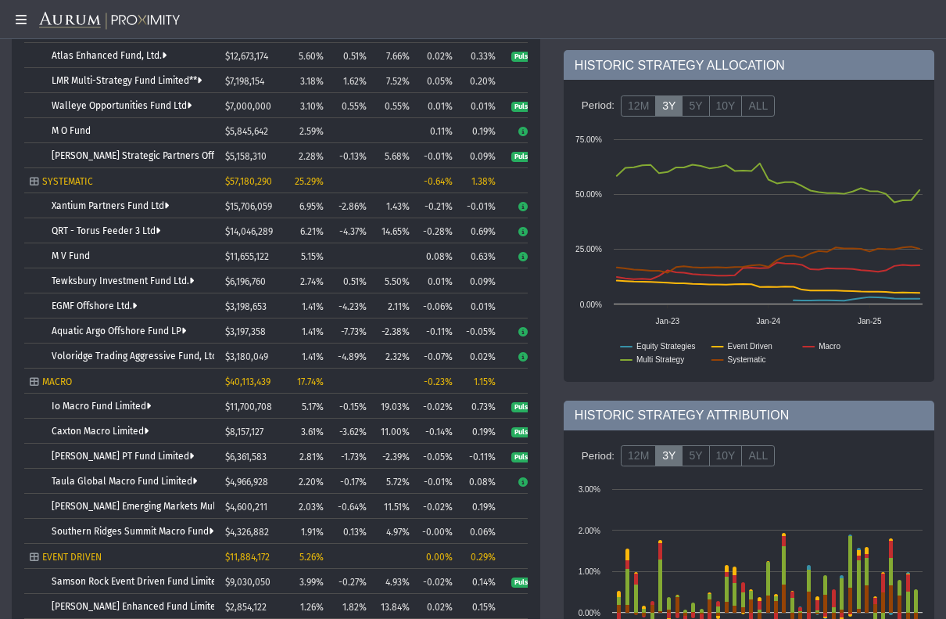
scroll to position [389, 0]
click at [73, 398] on td "Io Macro Fund Limited" at bounding box center [121, 406] width 195 height 25
click at [61, 432] on link "Caxton Macro Limited" at bounding box center [100, 431] width 97 height 11
